Goal: Contribute content

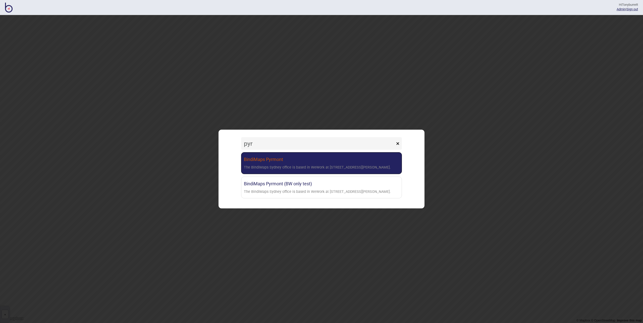
type input "pyr"
click at [329, 166] on div "The BindiMaps Sydney office is based in WeWork at [STREET_ADDRESS][PERSON_NAME]." at bounding box center [317, 167] width 147 height 7
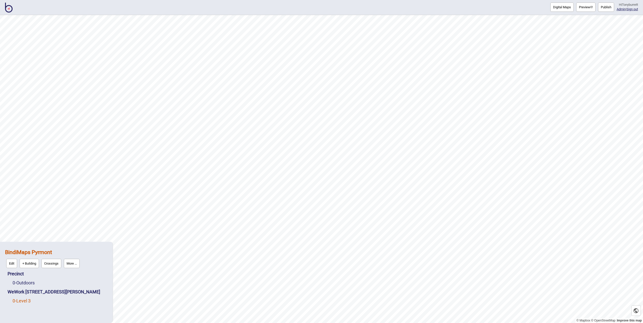
click at [26, 301] on link "0 - Level 3" at bounding box center [22, 300] width 18 height 5
click at [19, 301] on button "Edit" at bounding box center [19, 299] width 11 height 9
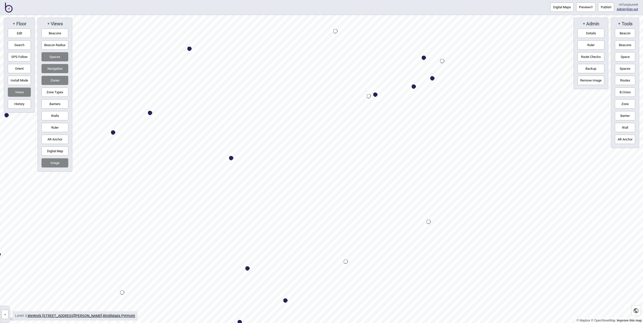
click at [433, 78] on div "Map marker" at bounding box center [432, 78] width 4 height 4
select select "Desk Areas"
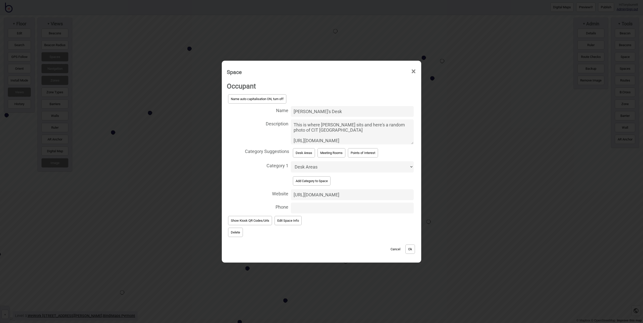
type input "[PERSON_NAME]'S Desk"
click at [315, 205] on input "Phone" at bounding box center [352, 208] width 123 height 11
type input "0424201554"
click at [414, 249] on button "Ok" at bounding box center [410, 249] width 10 height 9
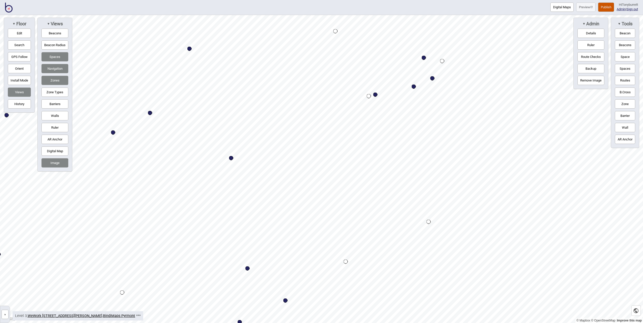
click at [604, 9] on button "Publish" at bounding box center [606, 7] width 16 height 9
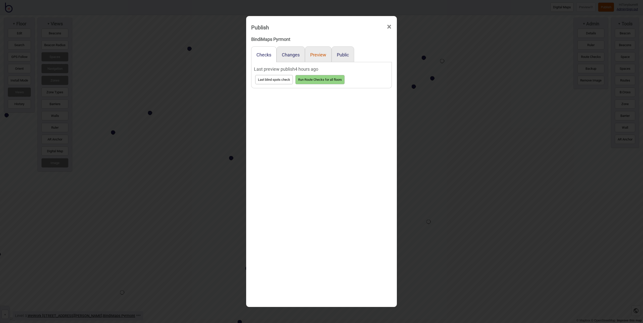
click at [315, 56] on button "Preview" at bounding box center [318, 54] width 16 height 5
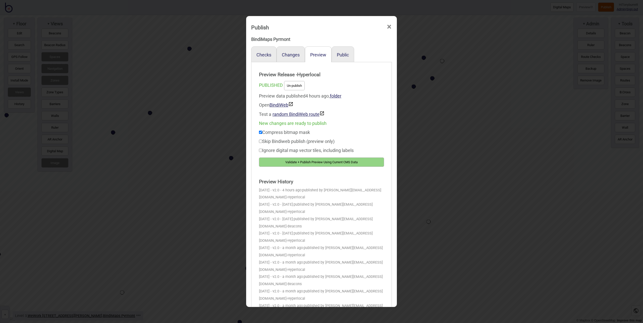
click at [309, 160] on button "Validate + Publish Preview Using Current CMS Data" at bounding box center [321, 162] width 125 height 9
